Goal: Information Seeking & Learning: Learn about a topic

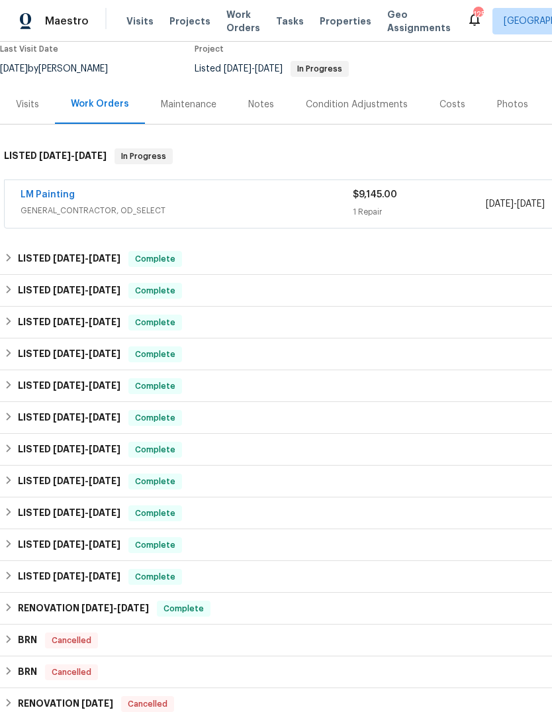
scroll to position [119, 0]
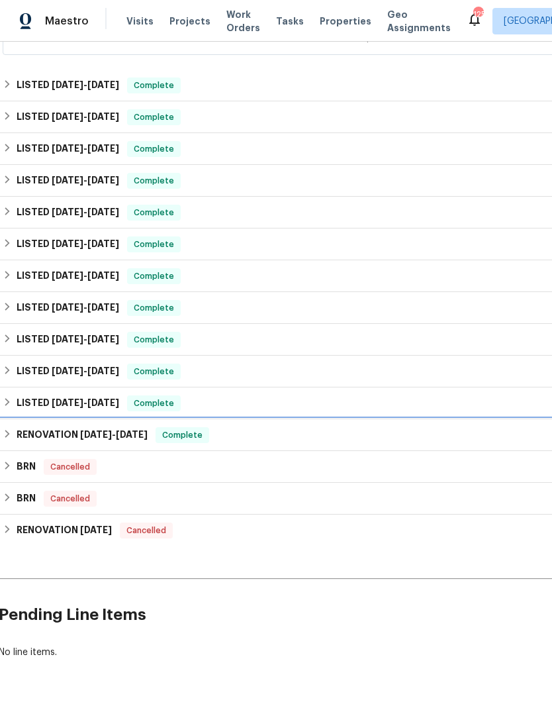
click at [45, 443] on h6 "RENOVATION 7/1/24 - 8/20/24" at bounding box center [82, 435] width 131 height 16
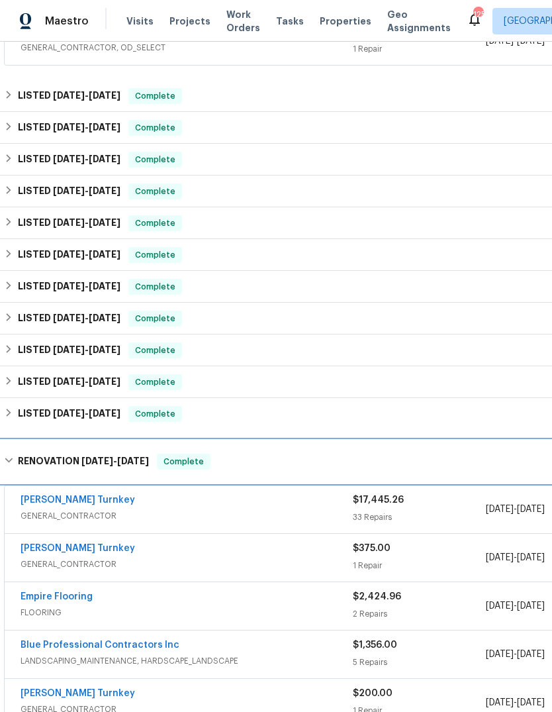
scroll to position [279, 0]
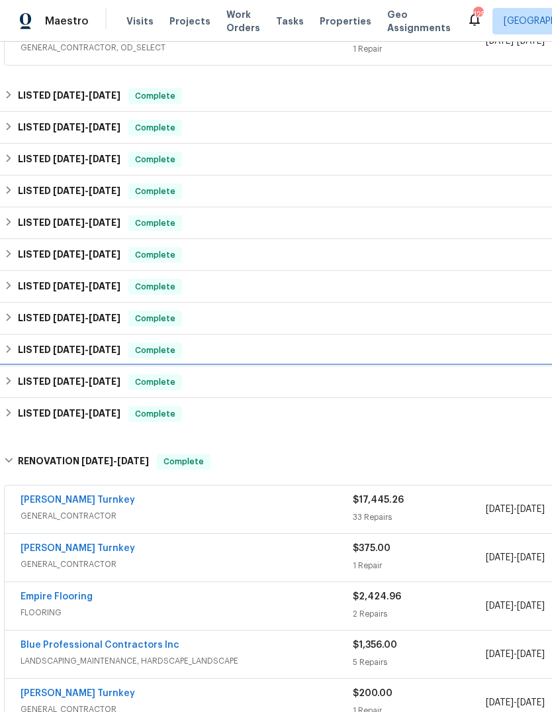
click at [113, 398] on div "LISTED 10/2/24 - 10/4/24 Complete" at bounding box center [374, 382] width 748 height 32
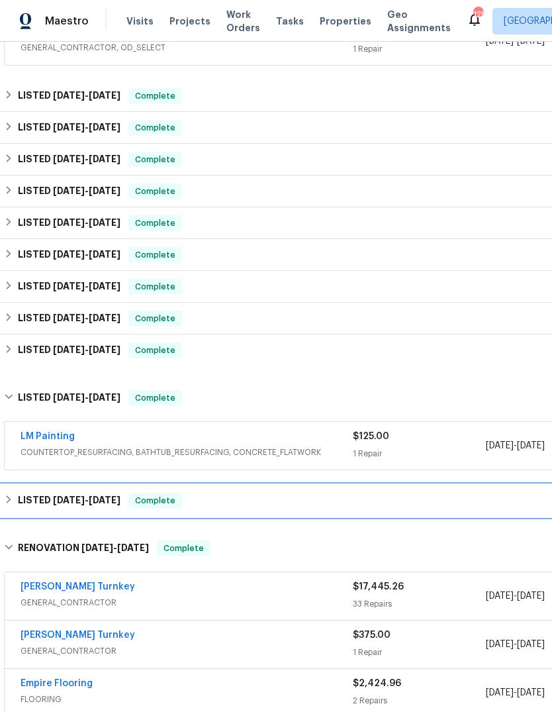
click at [109, 508] on h6 "LISTED 7/22/24 - 9/6/24" at bounding box center [69, 501] width 103 height 16
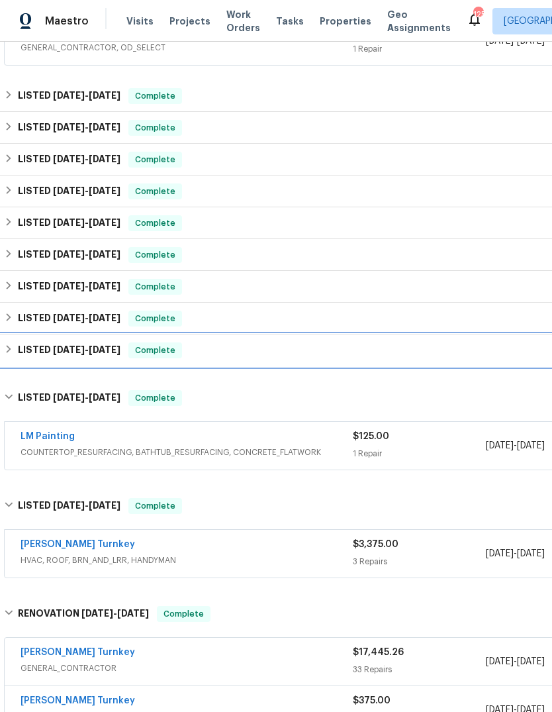
click at [357, 353] on div "LISTED 1/1/25 - 1/2/25 Complete" at bounding box center [374, 350] width 748 height 32
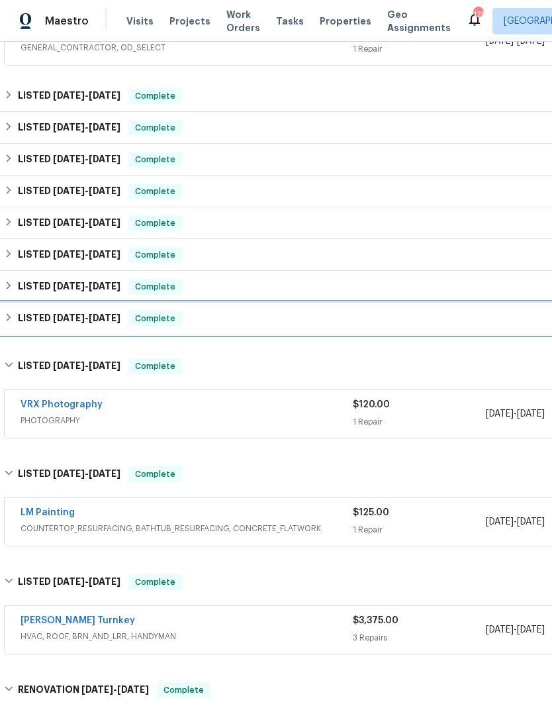
click at [412, 326] on div "LISTED 2/9/25 - 2/11/25 Complete" at bounding box center [374, 318] width 740 height 16
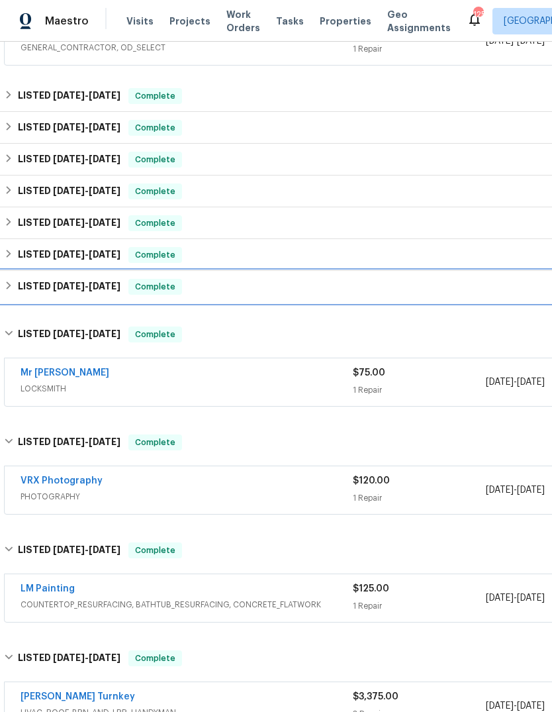
click at [437, 295] on div "LISTED 3/4/25 - 3/5/25 Complete" at bounding box center [374, 287] width 740 height 16
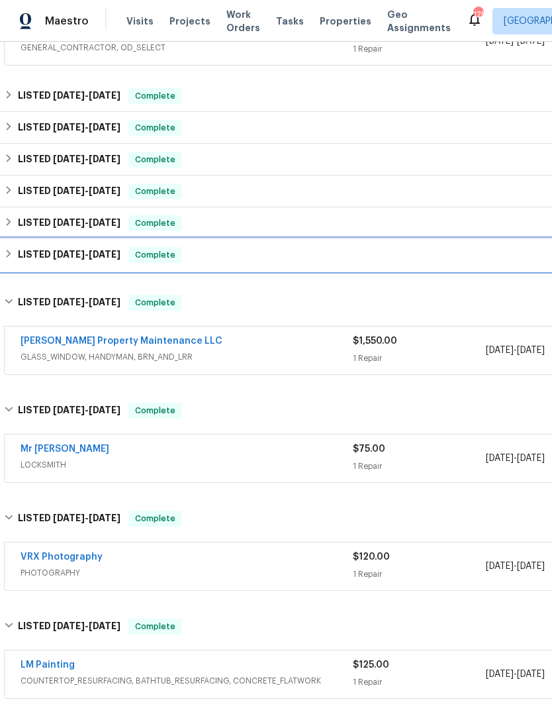
click at [445, 263] on div "LISTED 3/14/25 - 3/17/25 Complete" at bounding box center [374, 255] width 740 height 16
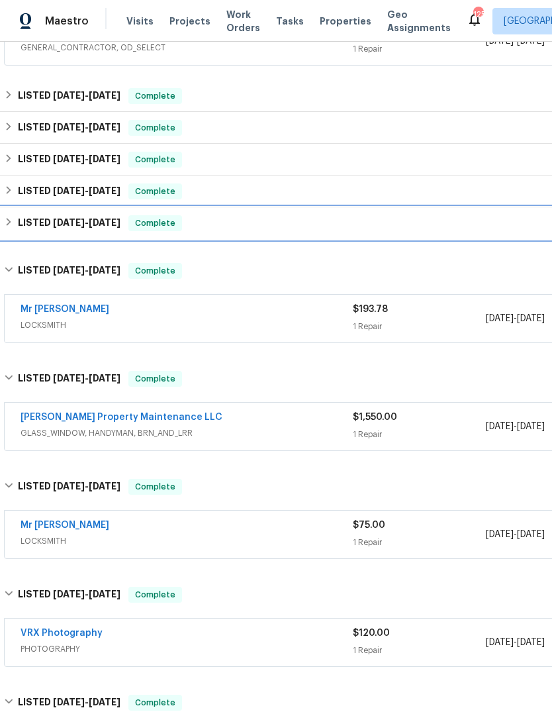
click at [447, 231] on div "LISTED 3/18/25 - 3/20/25 Complete" at bounding box center [374, 223] width 740 height 16
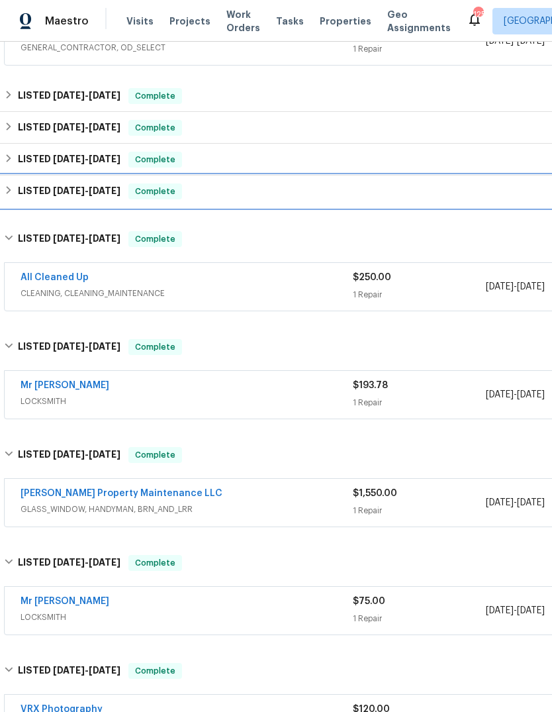
click at [449, 199] on div "LISTED 6/2/25 - 6/3/25 Complete" at bounding box center [374, 191] width 740 height 16
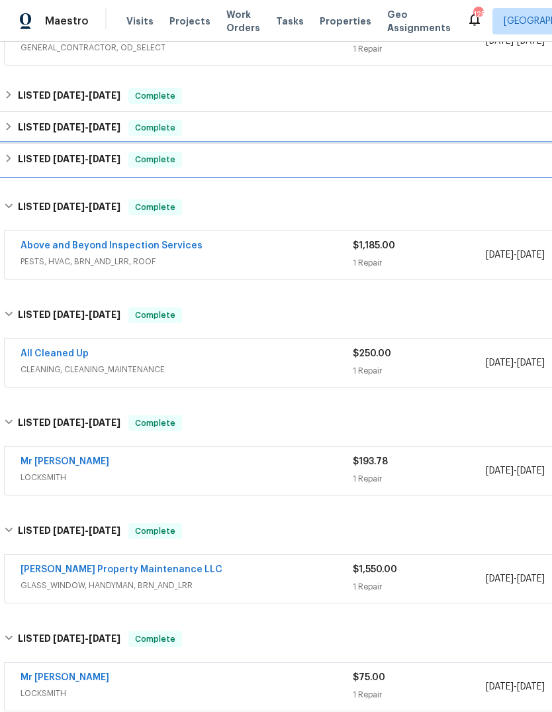
click at [453, 167] on div "LISTED 7/23/25 - 7/25/25 Complete" at bounding box center [374, 160] width 740 height 16
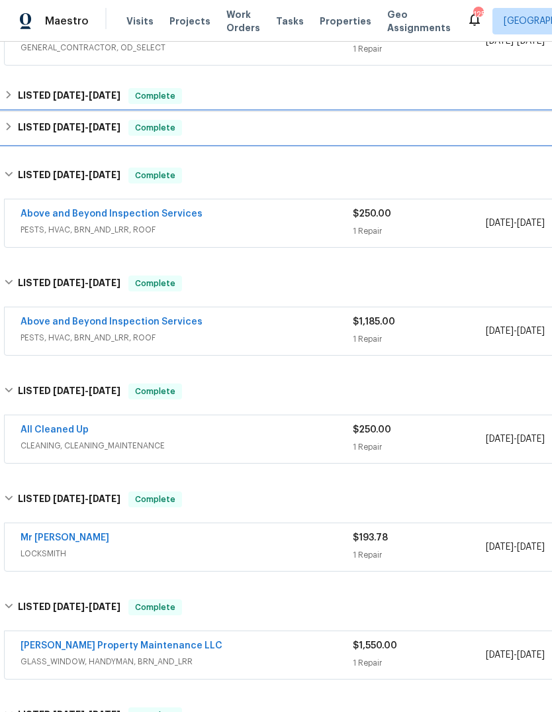
click at [458, 136] on div "LISTED 7/29/25 - 8/4/25 Complete" at bounding box center [374, 128] width 740 height 16
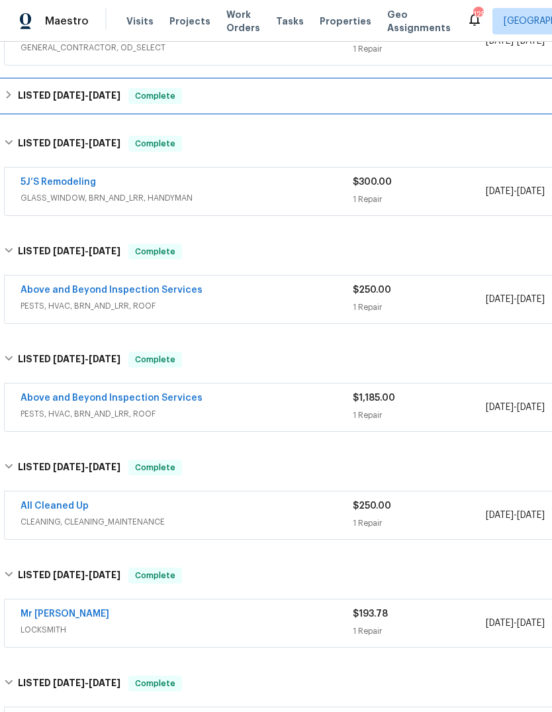
click at [444, 104] on div "LISTED 8/13/25 - 8/21/25 Complete" at bounding box center [374, 96] width 740 height 16
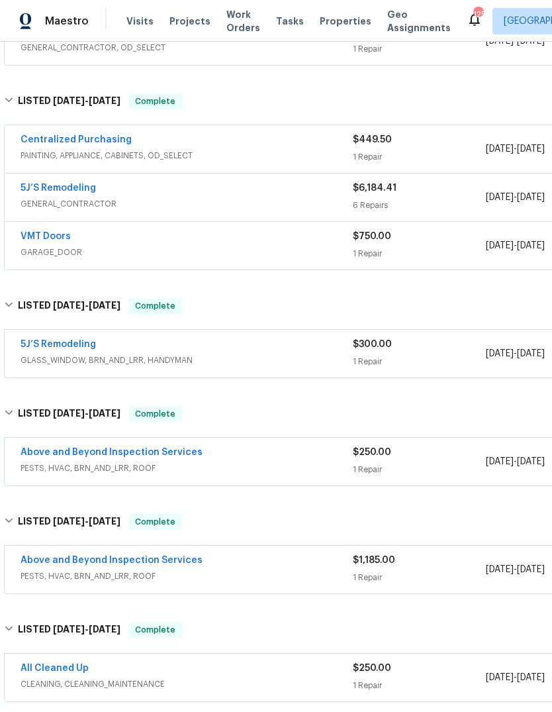
click at [147, 211] on span "GENERAL_CONTRACTOR" at bounding box center [187, 203] width 332 height 13
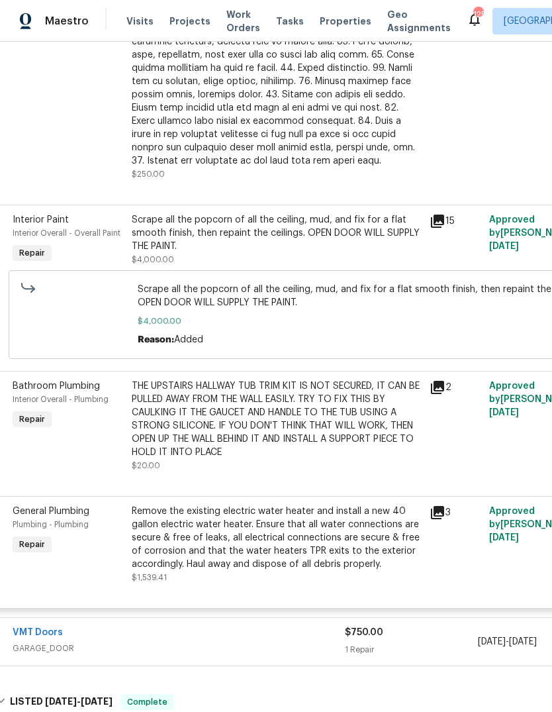
scroll to position [823, 9]
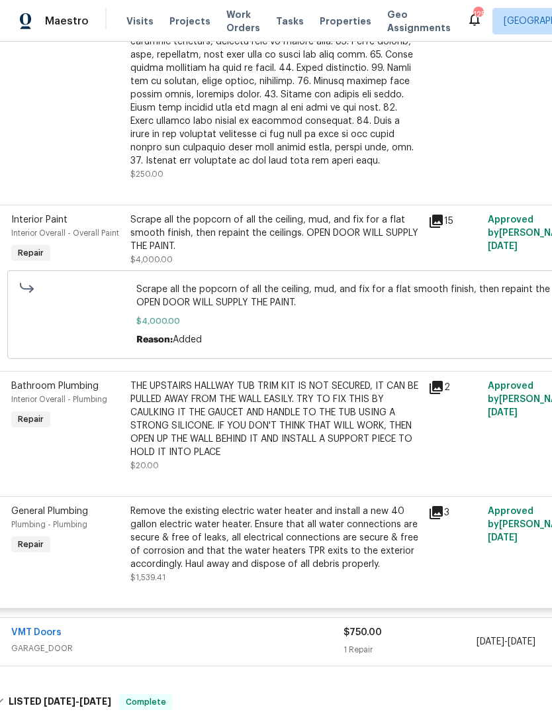
click at [378, 244] on div "Scrape all the popcorn of all the ceiling, mud, and fix for a flat smooth finis…" at bounding box center [275, 233] width 290 height 40
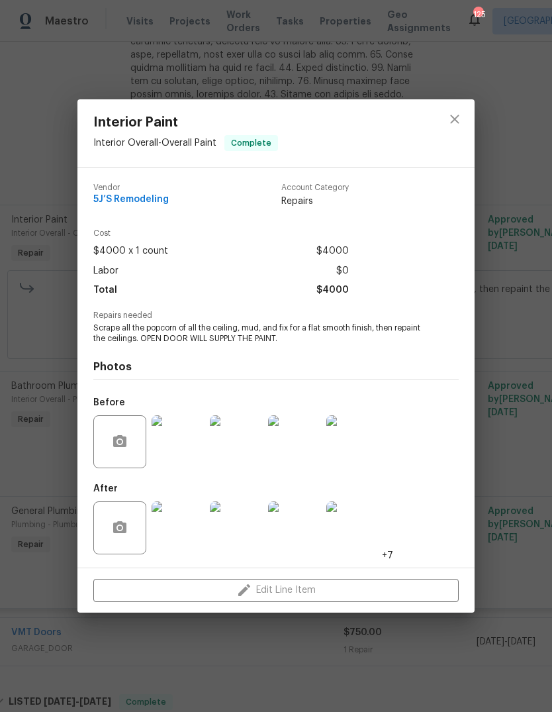
click at [187, 522] on img at bounding box center [178, 527] width 53 height 53
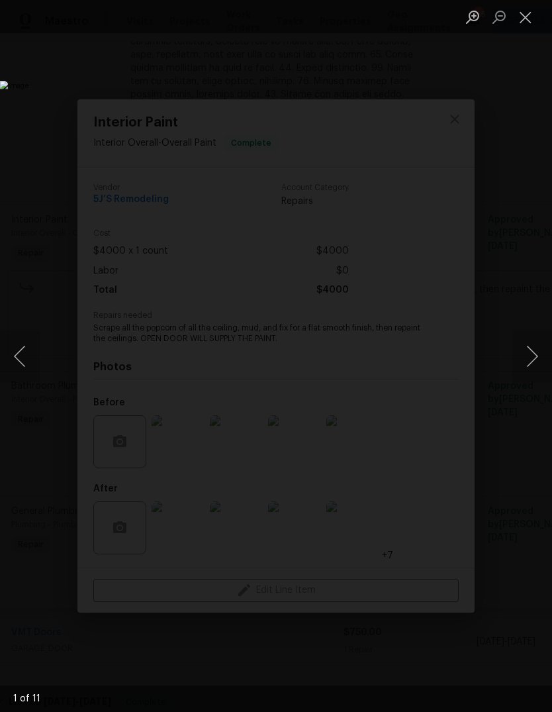
click at [530, 353] on button "Next image" at bounding box center [532, 356] width 40 height 53
click at [534, 355] on button "Next image" at bounding box center [532, 356] width 40 height 53
click at [522, 367] on button "Next image" at bounding box center [532, 356] width 40 height 53
click at [518, 365] on button "Next image" at bounding box center [532, 356] width 40 height 53
click at [525, 357] on button "Next image" at bounding box center [532, 356] width 40 height 53
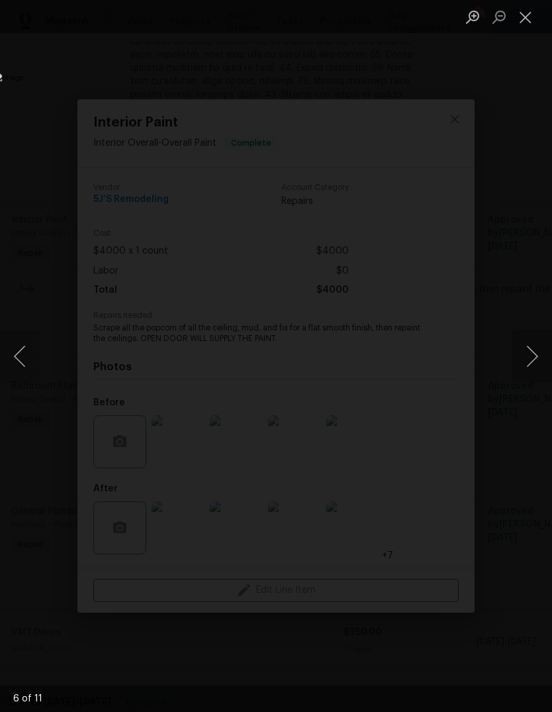
click at [528, 355] on button "Next image" at bounding box center [532, 356] width 40 height 53
click at [519, 354] on button "Next image" at bounding box center [532, 356] width 40 height 53
click at [522, 347] on button "Next image" at bounding box center [532, 356] width 40 height 53
click at [523, 5] on button "Close lightbox" at bounding box center [525, 16] width 26 height 23
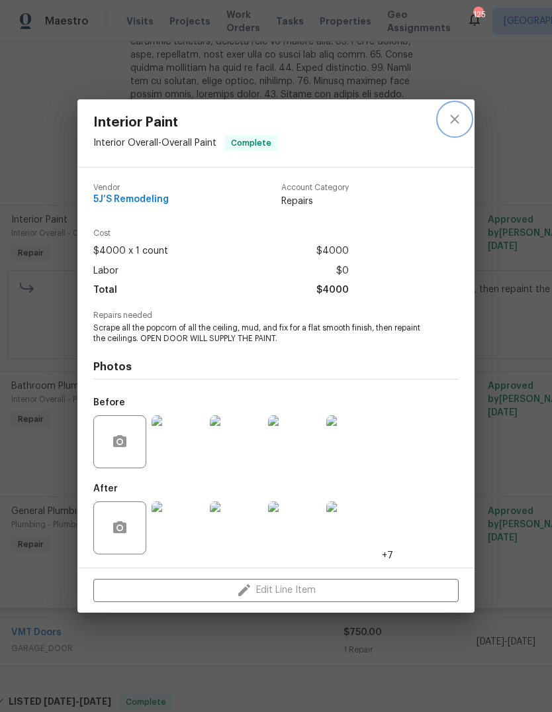
click at [461, 112] on icon "close" at bounding box center [455, 119] width 16 height 16
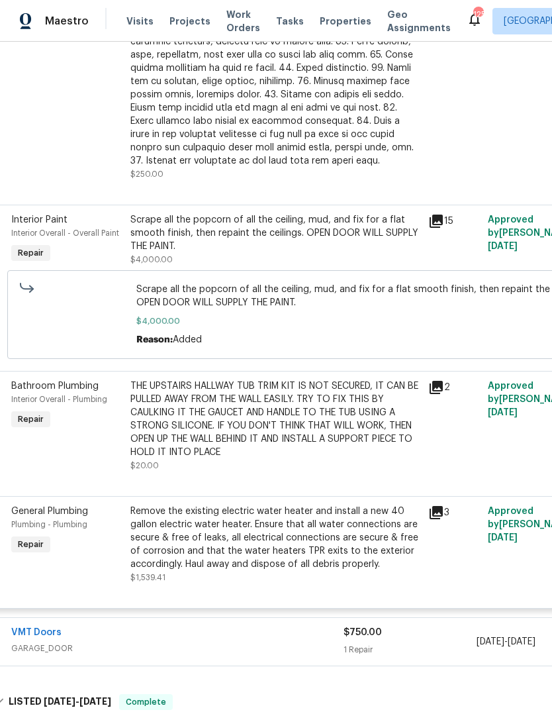
click at [355, 555] on div "Remove the existing electric water heater and install a new 40 gallon electric …" at bounding box center [275, 537] width 290 height 66
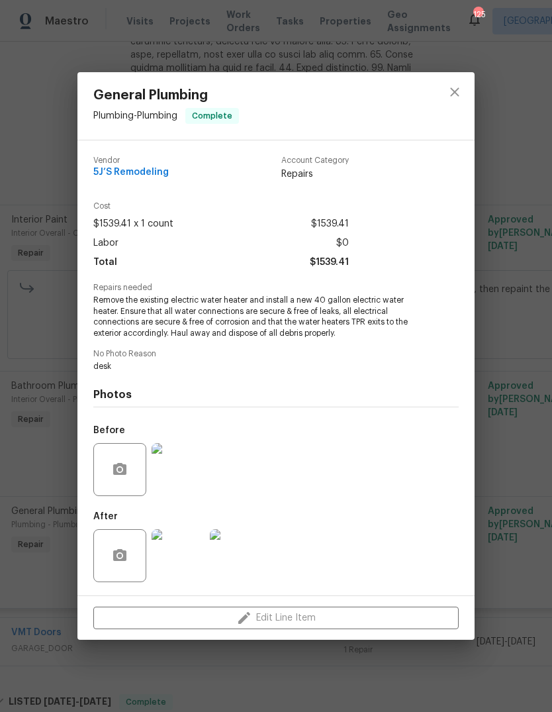
click at [469, 124] on div at bounding box center [455, 106] width 40 height 68
click at [449, 94] on icon "close" at bounding box center [455, 92] width 16 height 16
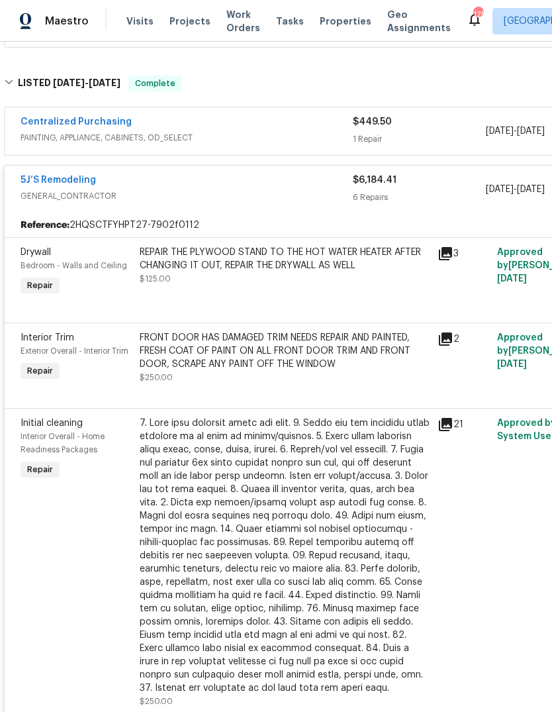
scroll to position [297, 0]
click at [355, 183] on div "5J’S Remodeling GENERAL_CONTRACTOR $6,184.41 6 Repairs 8/13/2025 - 8/21/2025 Co…" at bounding box center [374, 189] width 739 height 48
click at [338, 189] on div "5J’S Remodeling" at bounding box center [187, 181] width 332 height 16
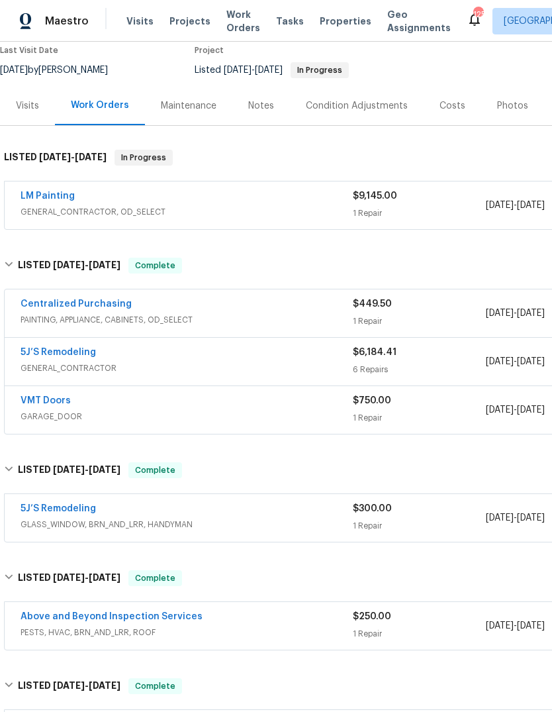
scroll to position [107, 0]
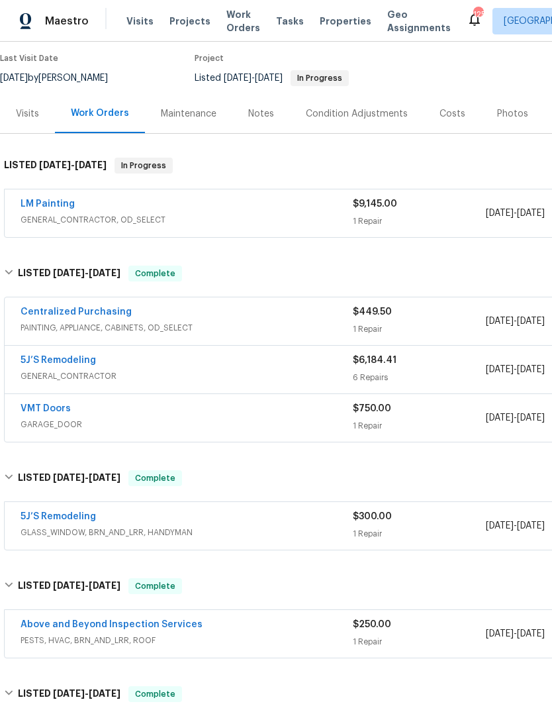
click at [271, 120] on div "Notes" at bounding box center [261, 113] width 26 height 13
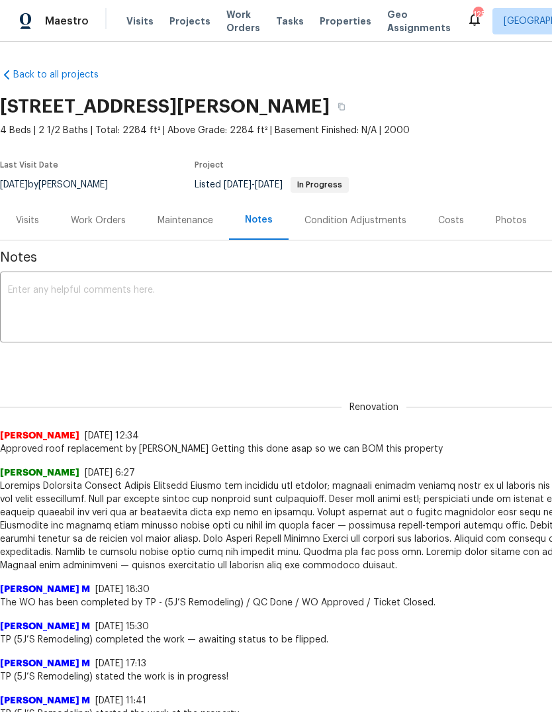
click at [109, 227] on div "Work Orders" at bounding box center [98, 220] width 55 height 13
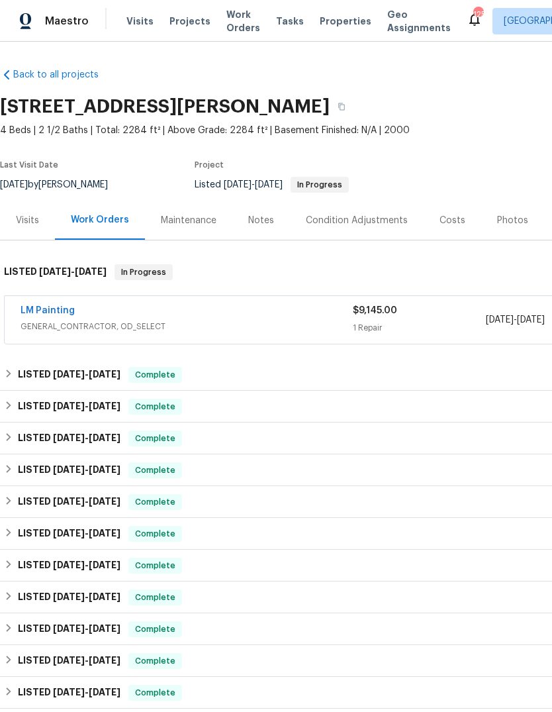
click at [25, 677] on div "LISTED 10/2/24 - 10/4/24 Complete" at bounding box center [374, 661] width 748 height 32
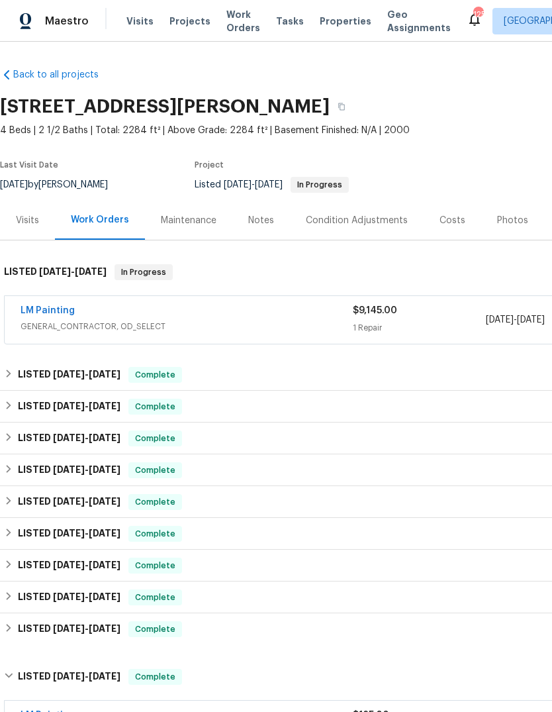
click at [202, 320] on div "LM Painting" at bounding box center [187, 312] width 332 height 16
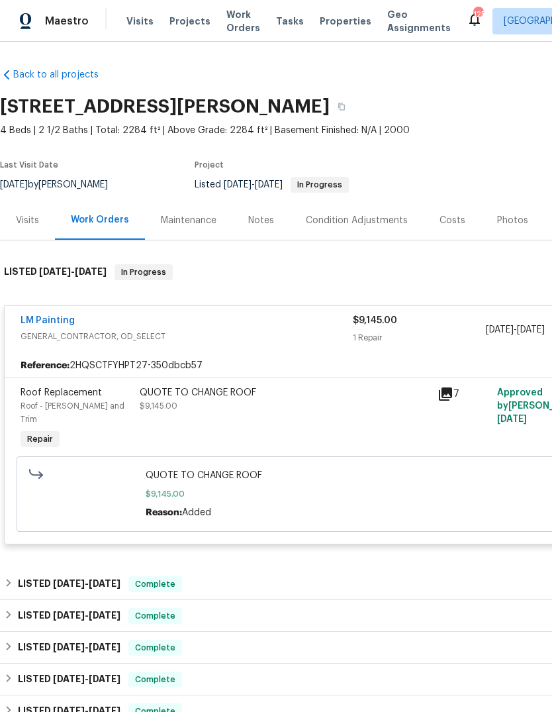
click at [259, 227] on div "Notes" at bounding box center [261, 220] width 26 height 13
